Goal: Transaction & Acquisition: Purchase product/service

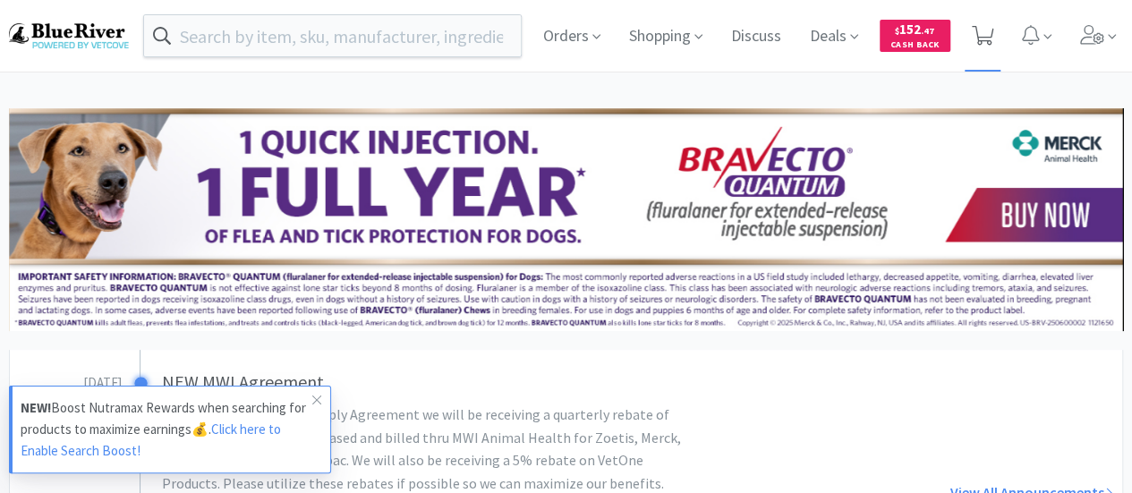
click at [979, 37] on icon at bounding box center [983, 36] width 22 height 20
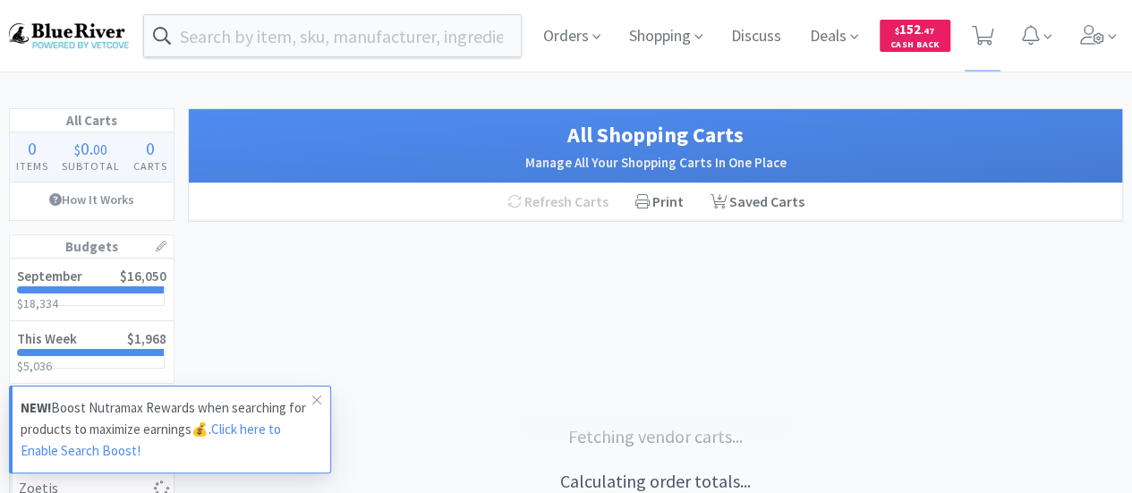
select select "1"
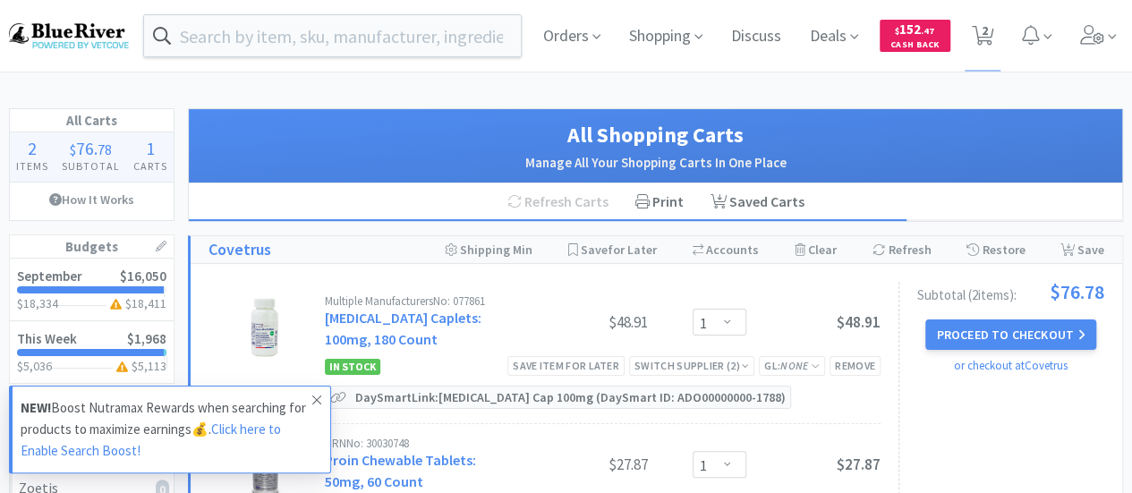
select select "1"
click at [317, 403] on icon at bounding box center [316, 400] width 11 height 14
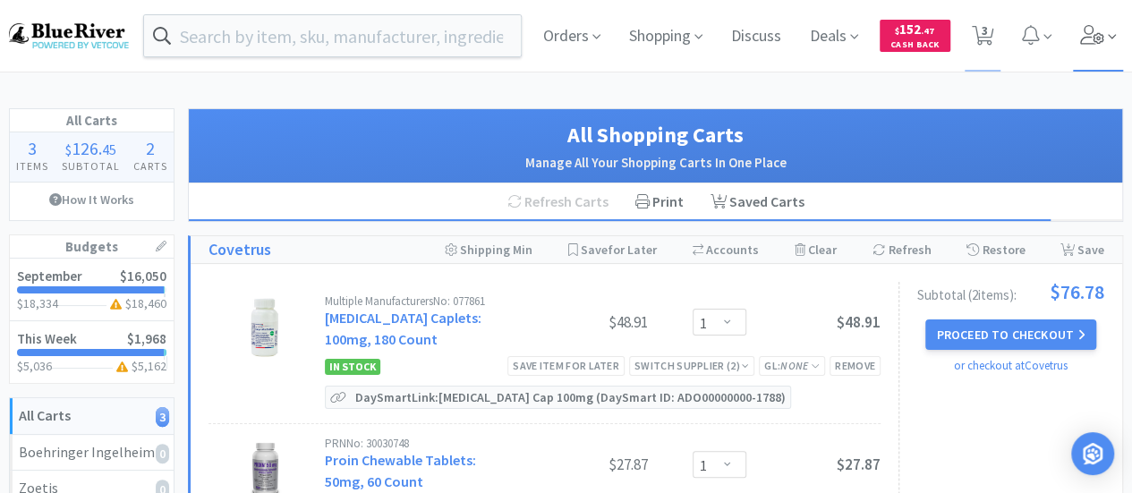
select select "1"
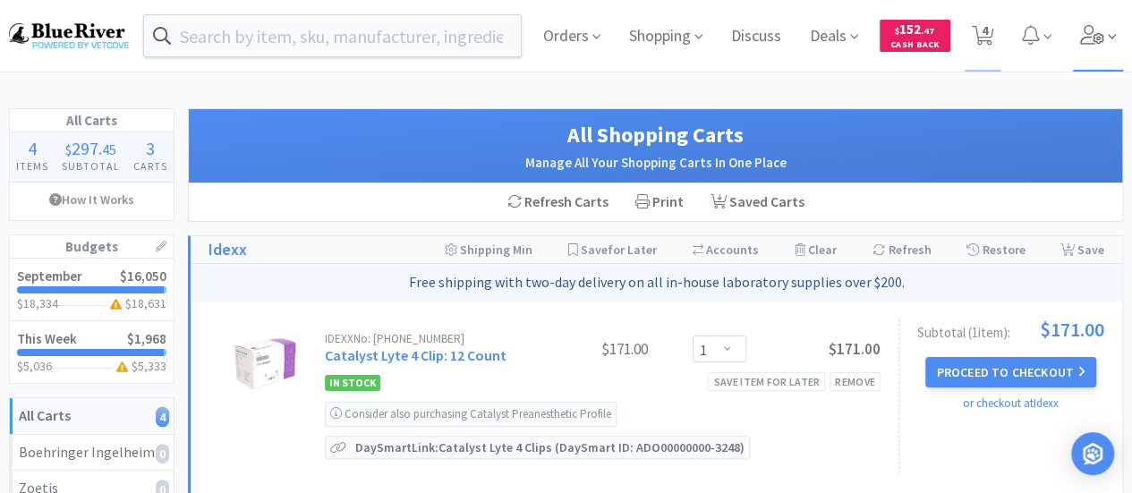
click at [1094, 37] on icon at bounding box center [1092, 35] width 24 height 20
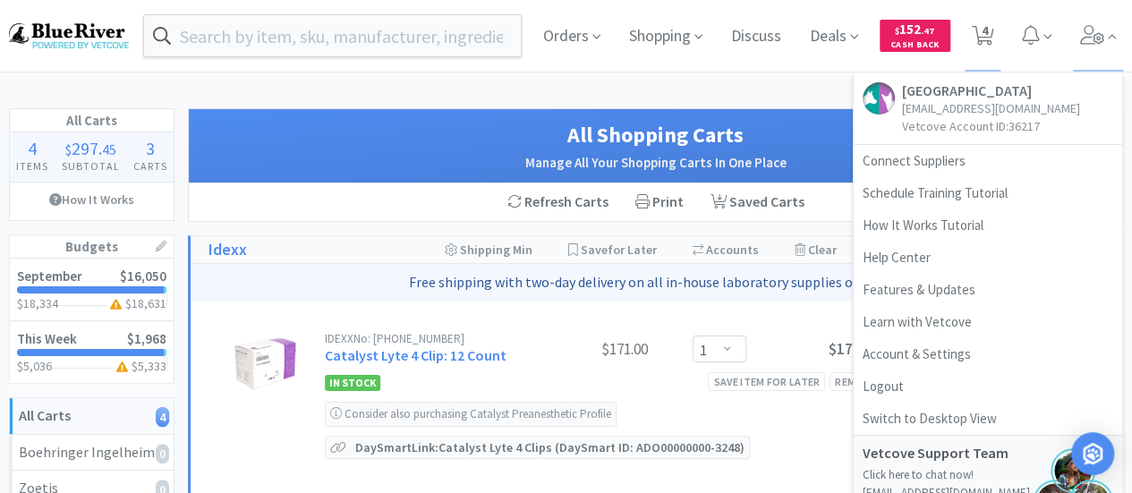
click at [779, 122] on h1 "All Shopping Carts" at bounding box center [656, 135] width 898 height 34
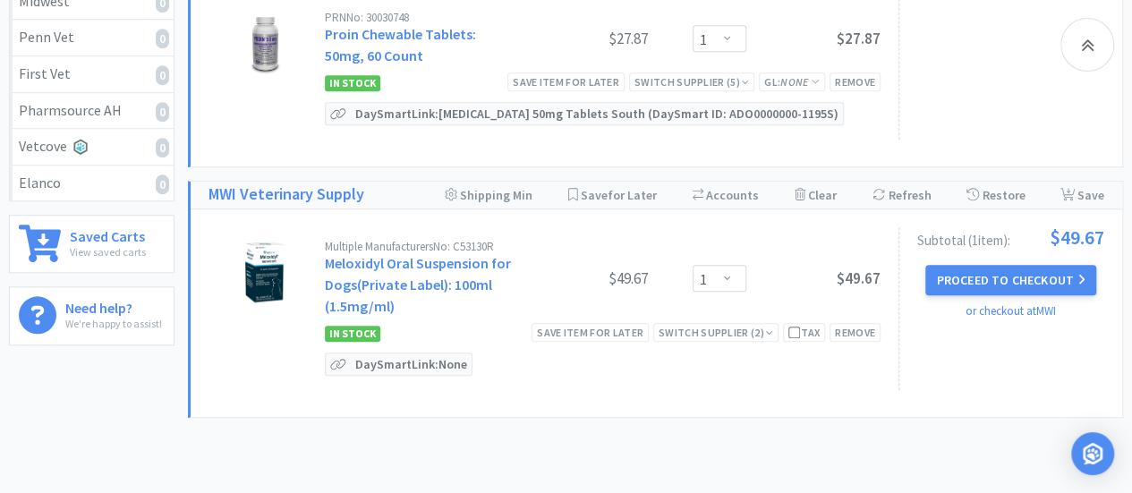
scroll to position [703, 0]
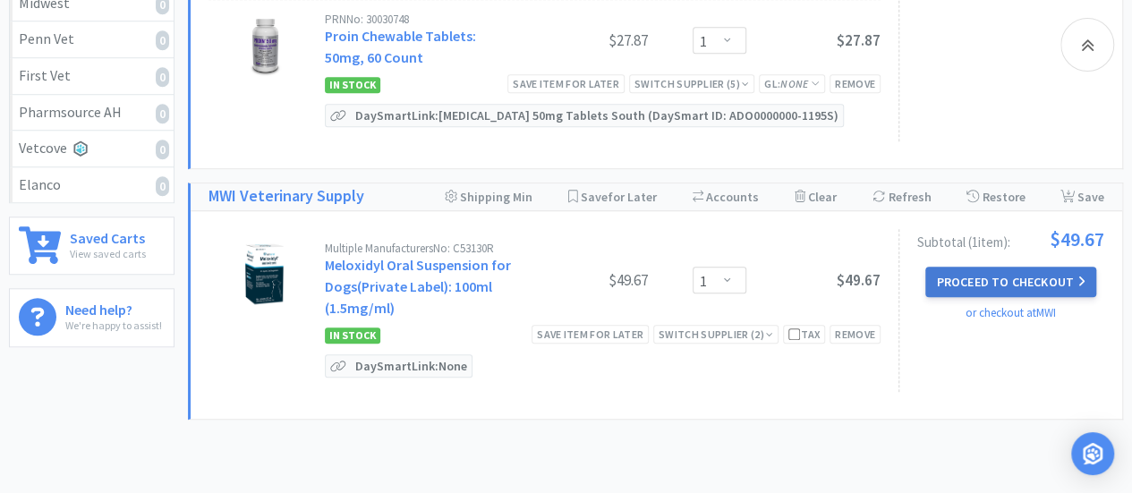
click at [975, 272] on button "Proceed to Checkout" at bounding box center [1010, 282] width 170 height 30
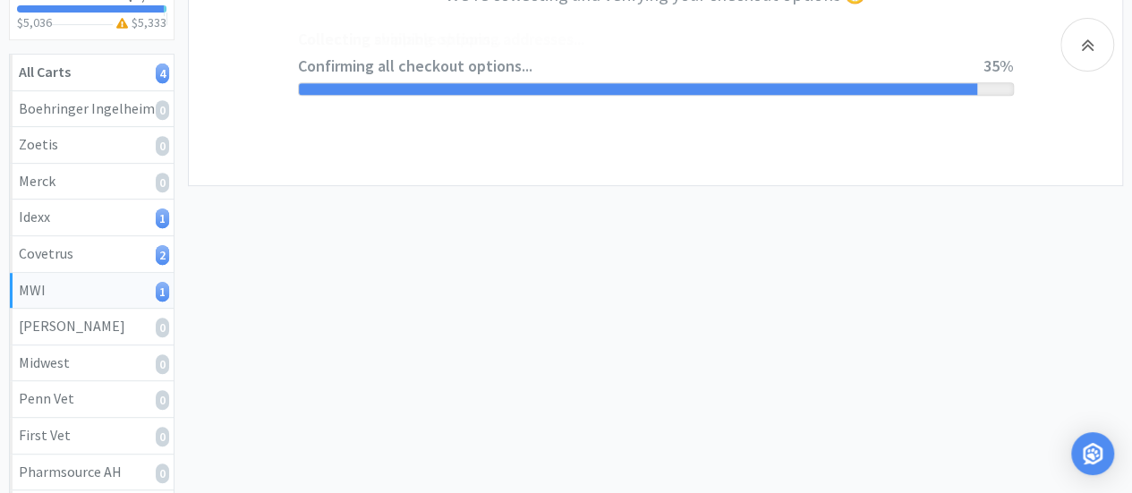
scroll to position [9, 0]
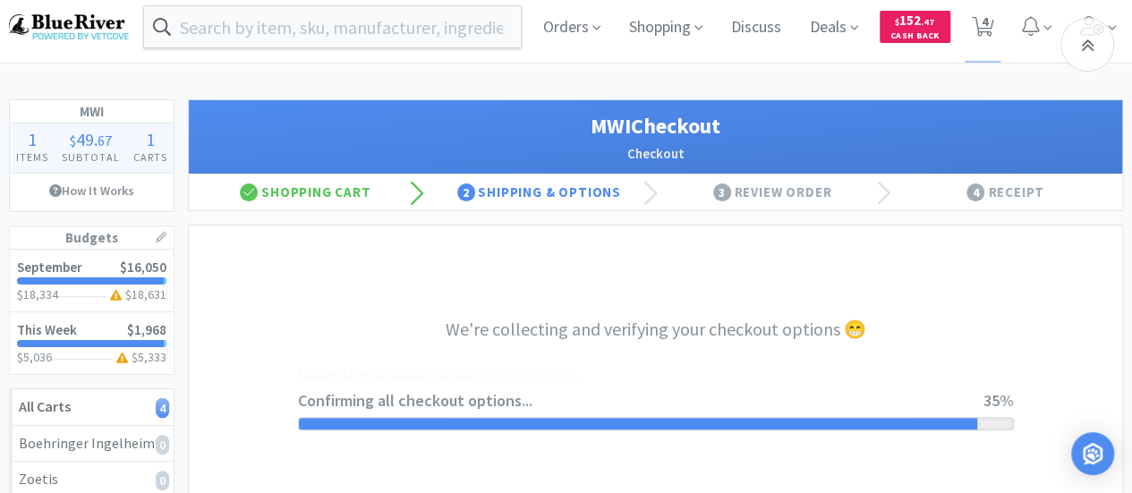
select select "STD_"
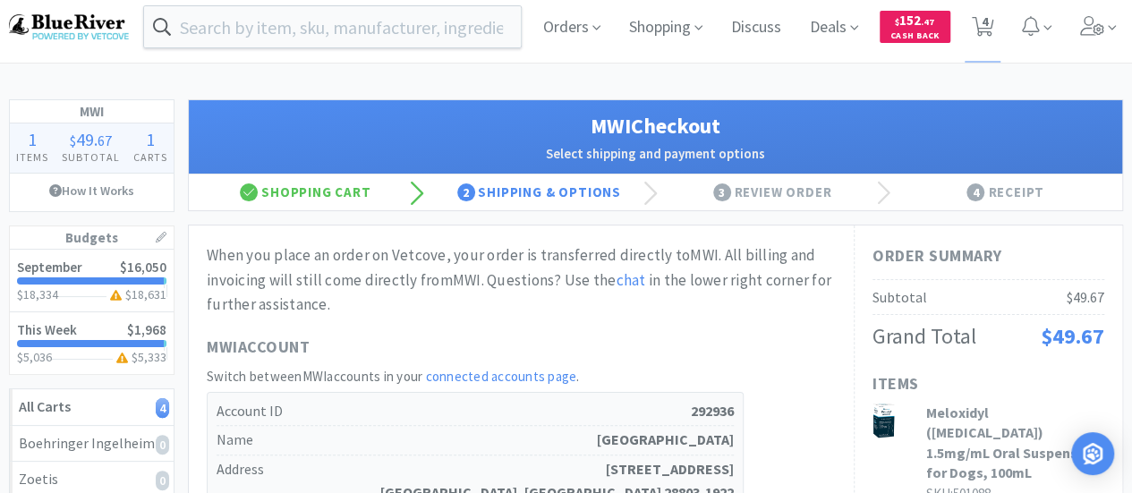
scroll to position [0, 0]
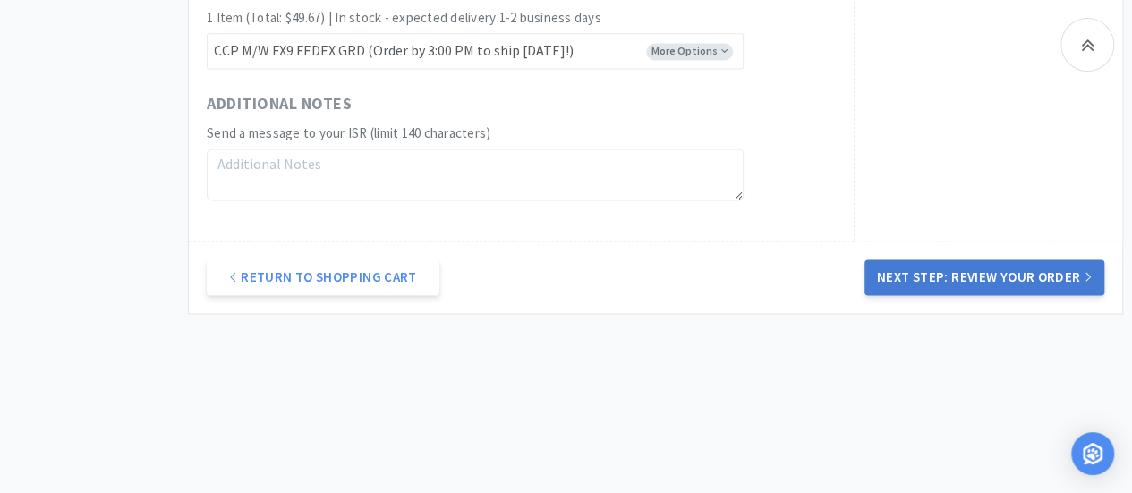
click at [1001, 271] on button "Next Step: Review Your Order" at bounding box center [985, 278] width 240 height 36
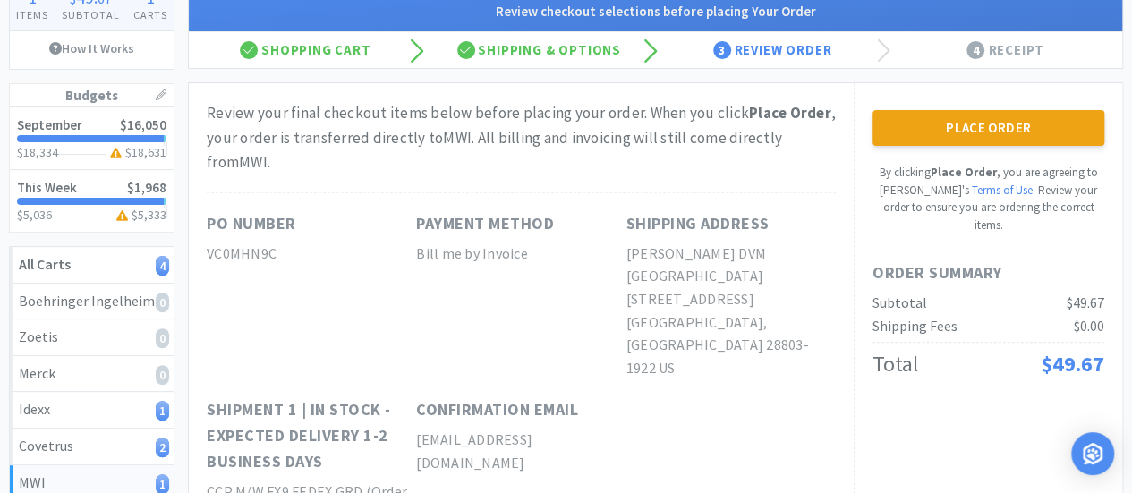
scroll to position [150, 0]
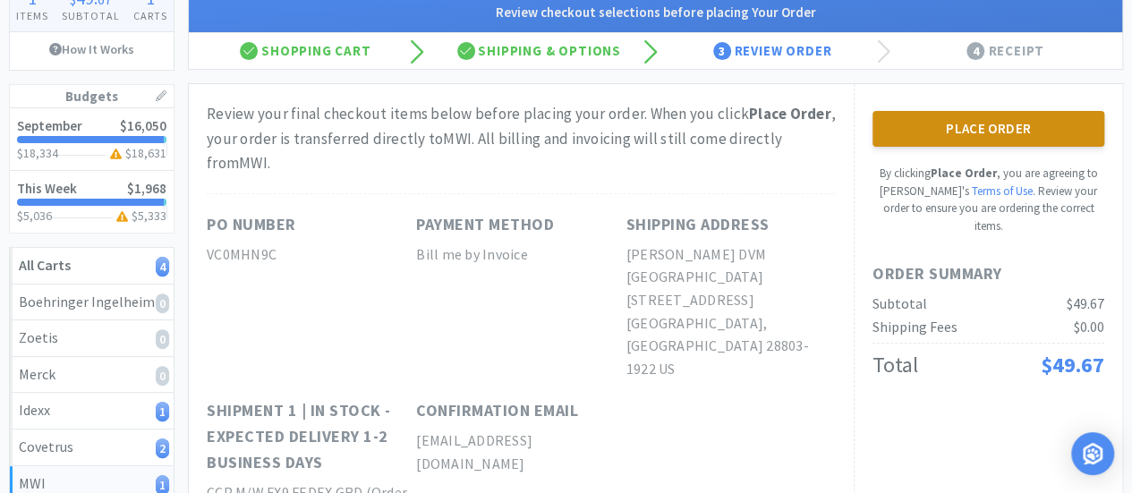
click at [1016, 128] on button "Place Order" at bounding box center [989, 129] width 232 height 36
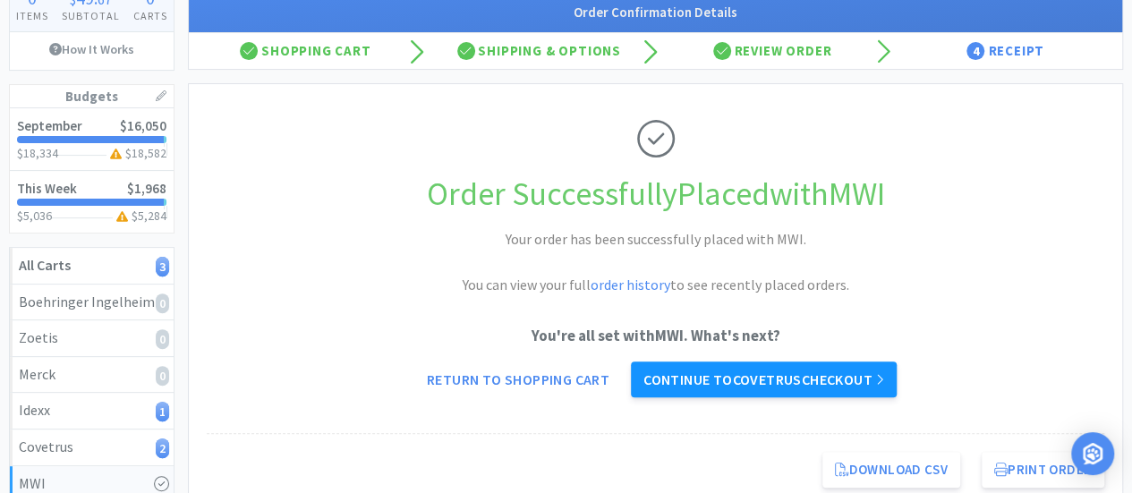
click at [728, 373] on link "Continue to Covetrus checkout" at bounding box center [764, 380] width 266 height 36
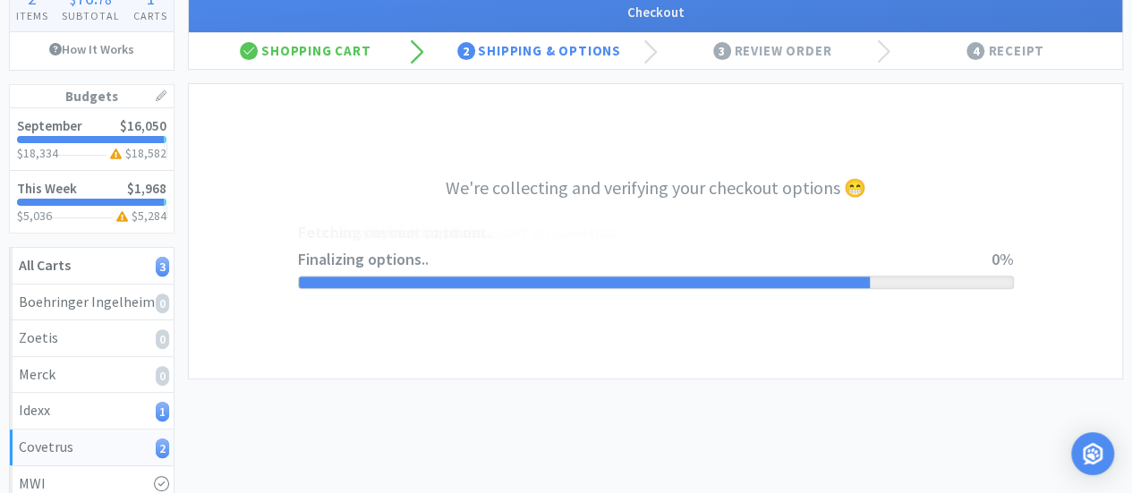
select select "ACCOUNT"
select select "cvt-standard-net"
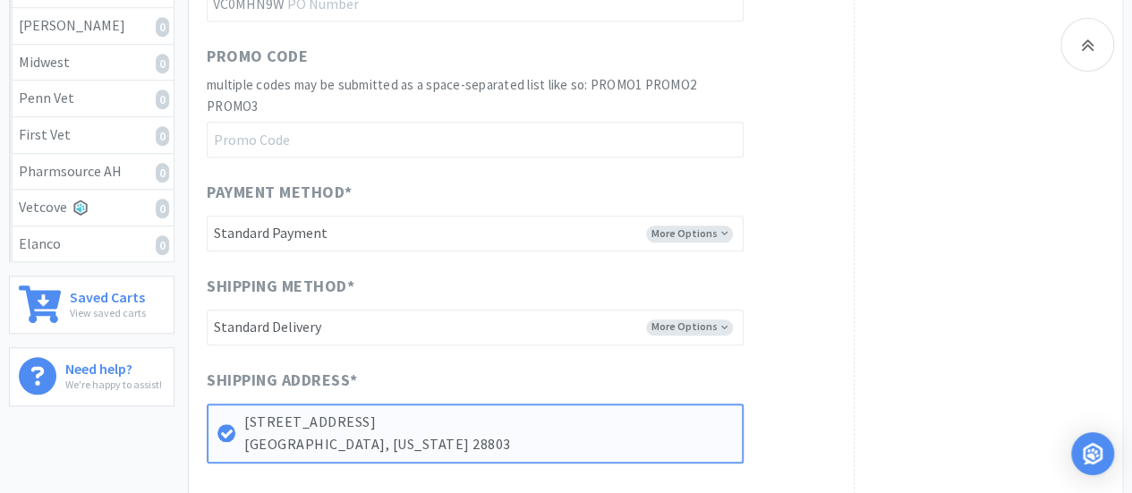
scroll to position [646, 0]
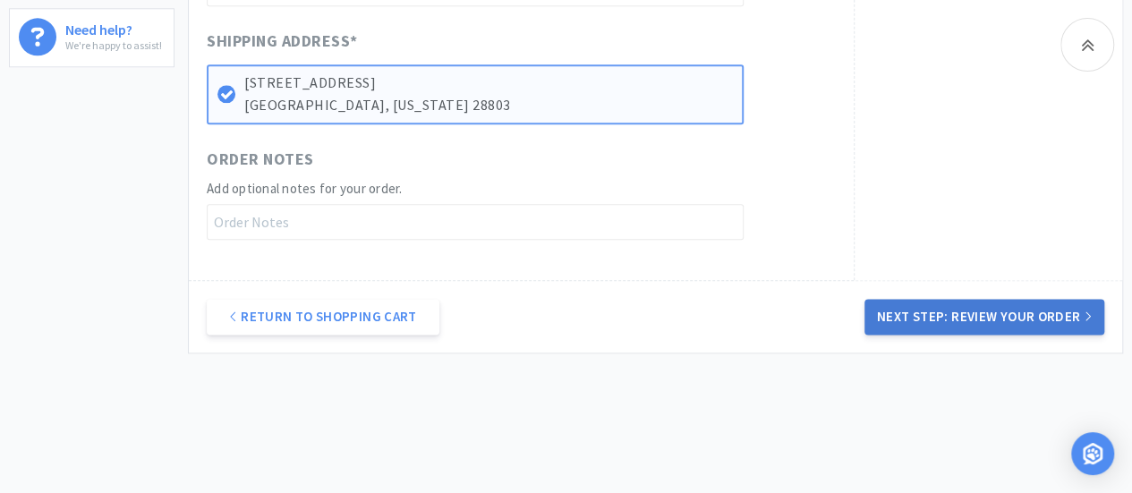
click at [945, 317] on button "Next Step: Review Your Order" at bounding box center [985, 317] width 240 height 36
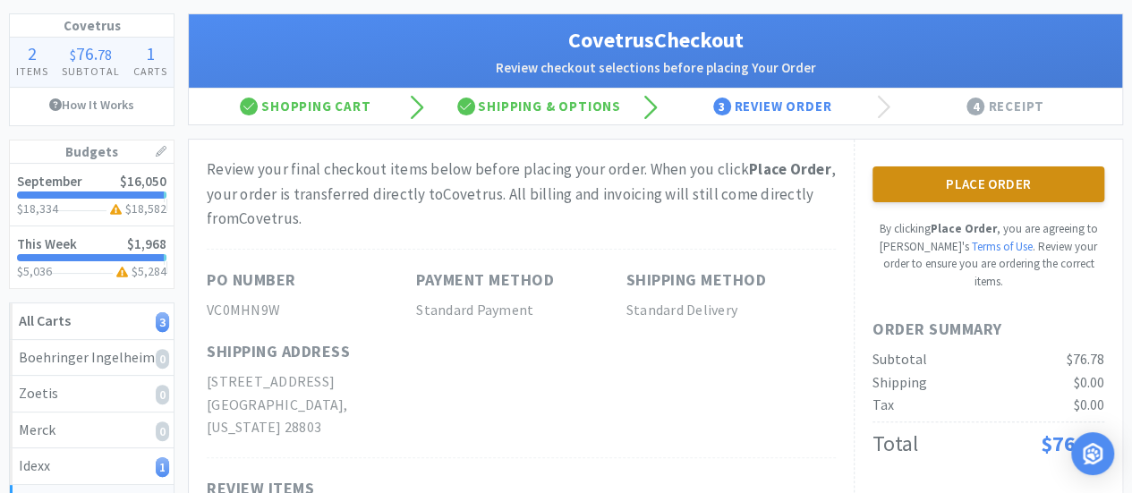
scroll to position [94, 0]
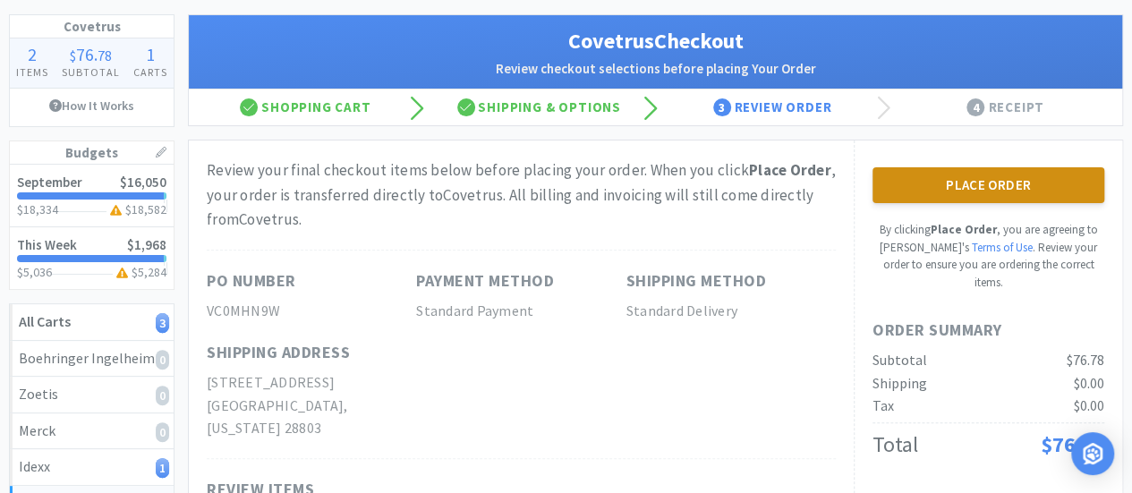
click at [1003, 180] on button "Place Order" at bounding box center [989, 185] width 232 height 36
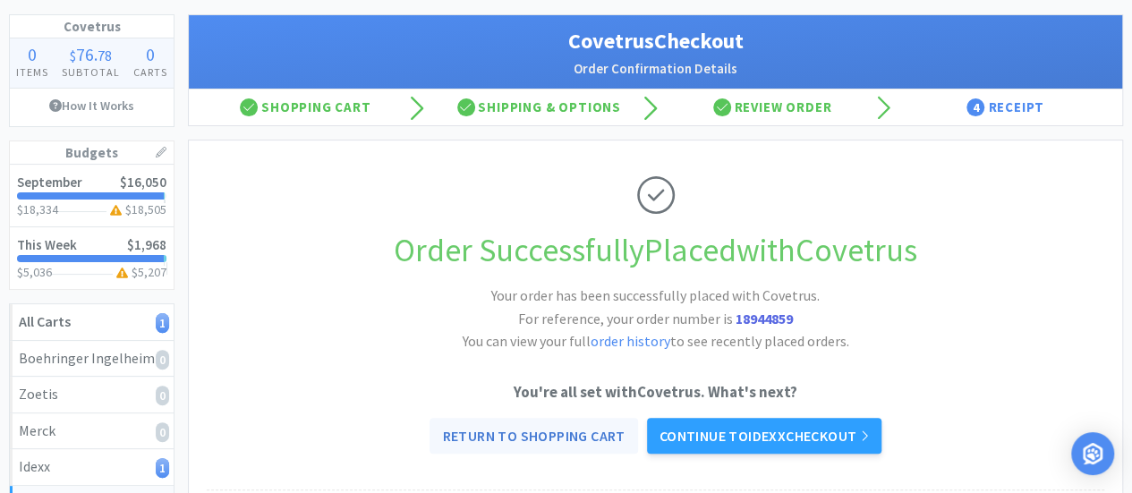
click at [537, 439] on link "Return to Shopping Cart" at bounding box center [534, 436] width 208 height 36
select select "1"
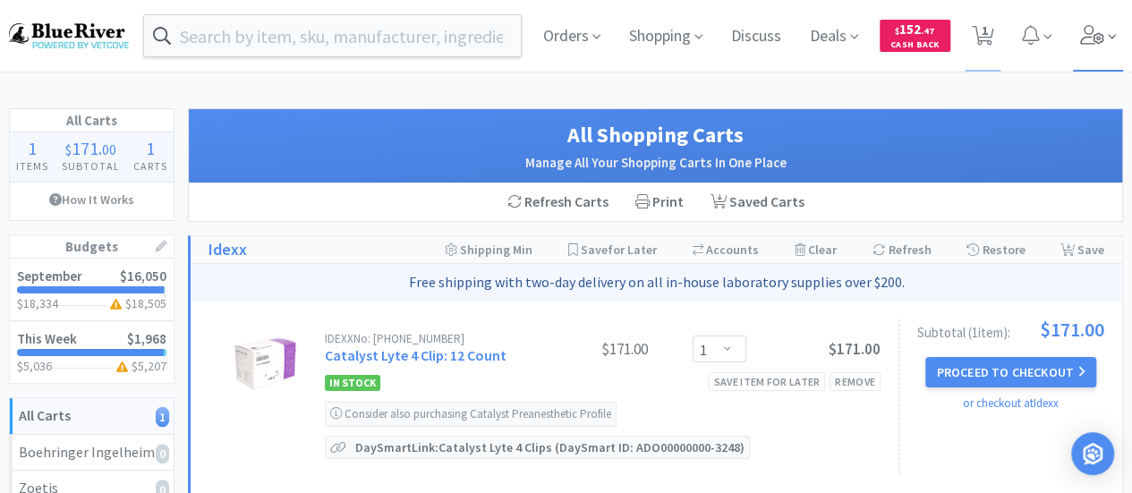
click at [1098, 31] on icon at bounding box center [1092, 35] width 25 height 20
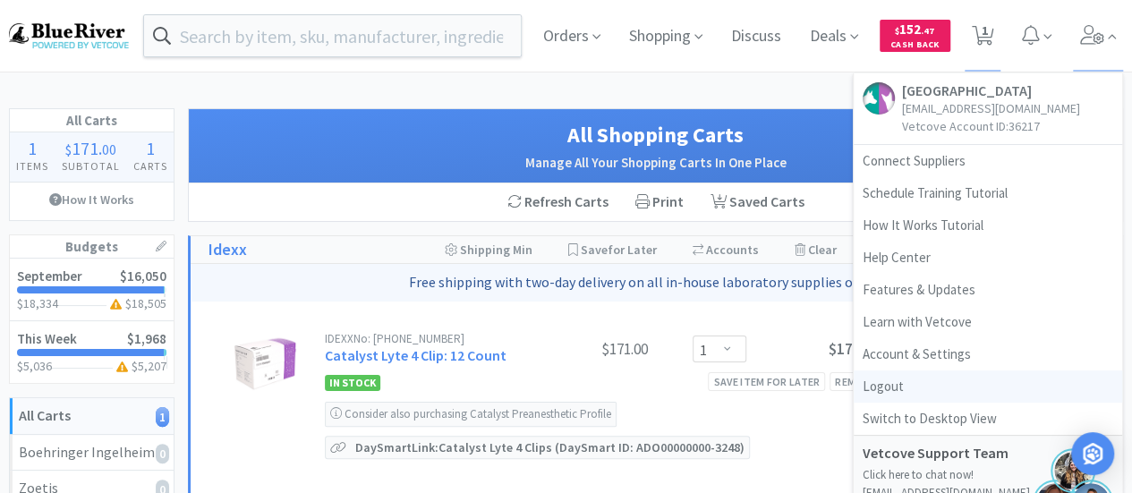
click at [898, 394] on link "Logout" at bounding box center [988, 387] width 268 height 32
